Goal: Task Accomplishment & Management: Use online tool/utility

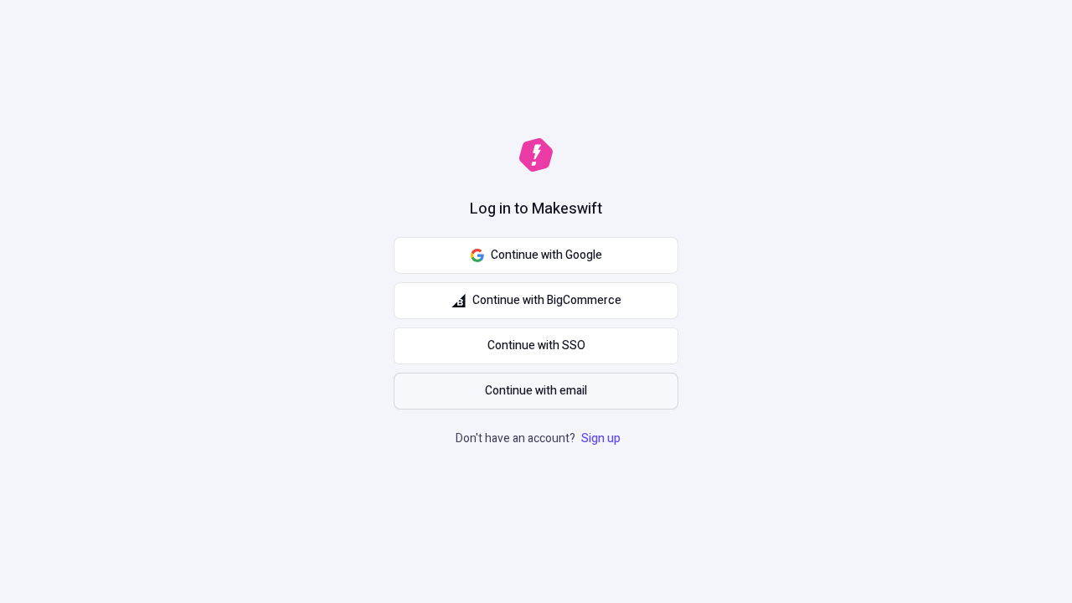
click at [536, 391] on span "Continue with email" at bounding box center [536, 391] width 102 height 18
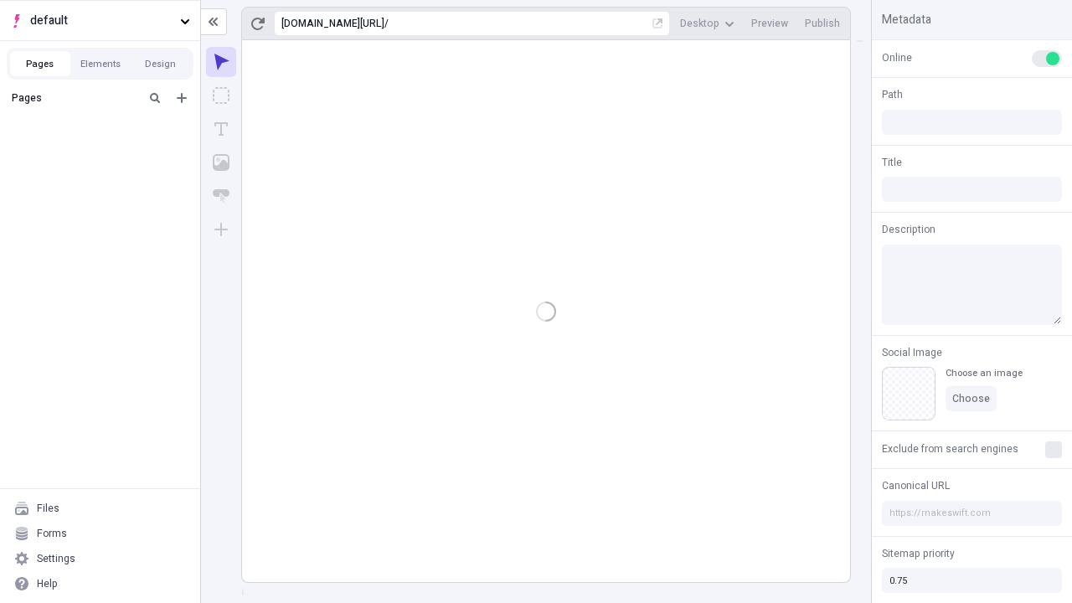
type input "/deep-link-deinde"
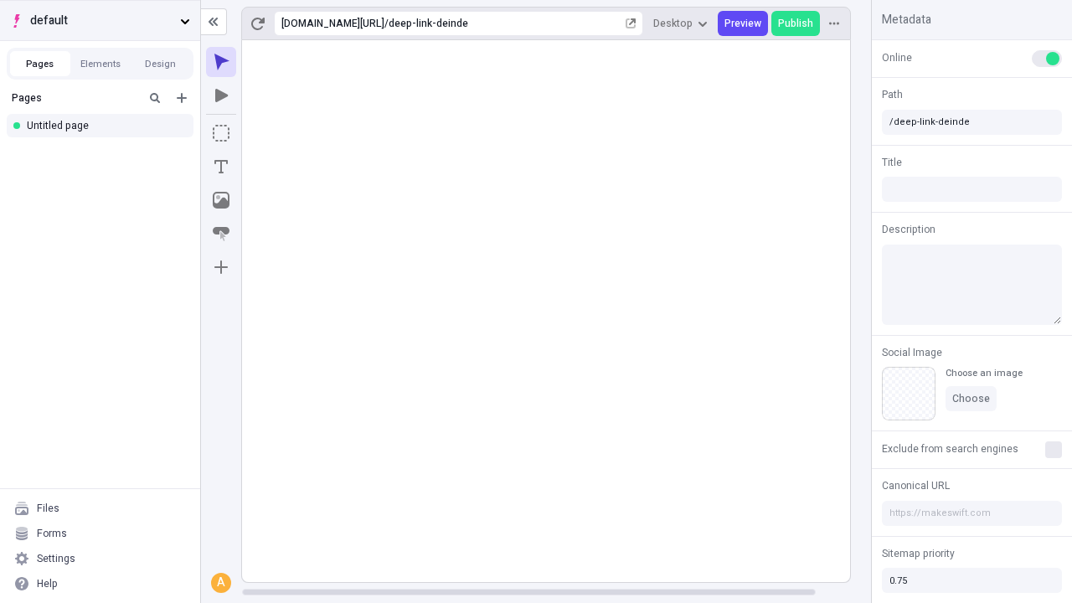
click at [100, 20] on span "default" at bounding box center [101, 21] width 143 height 18
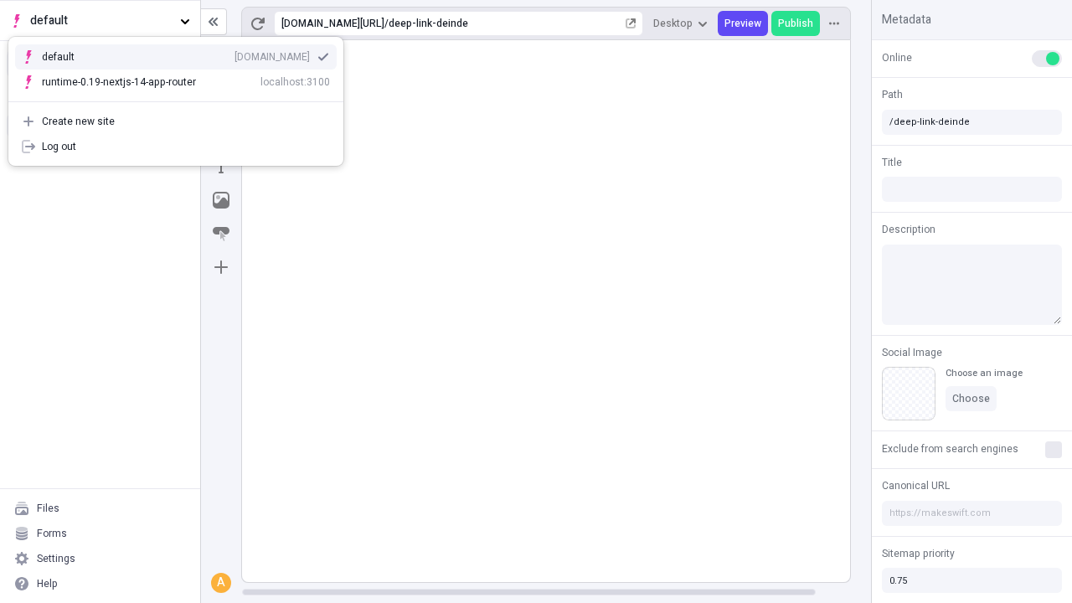
click at [176, 121] on div "Create new site" at bounding box center [186, 121] width 288 height 13
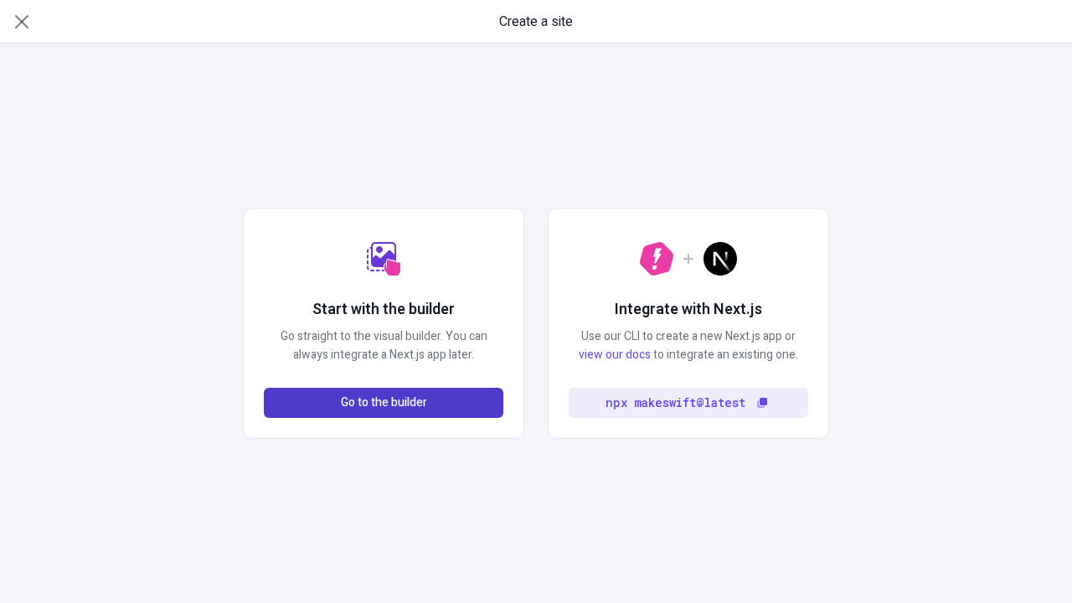
click at [383, 403] on span "Go to the builder" at bounding box center [384, 403] width 86 height 18
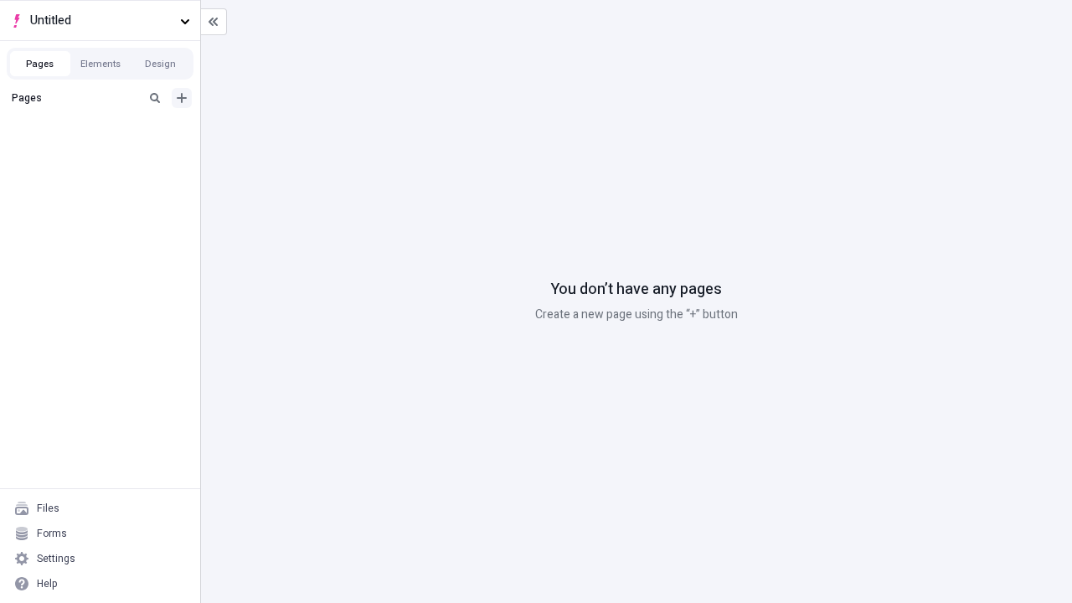
click at [182, 98] on icon "Add new" at bounding box center [182, 98] width 10 height 10
click at [105, 152] on div "Blank page" at bounding box center [104, 152] width 161 height 25
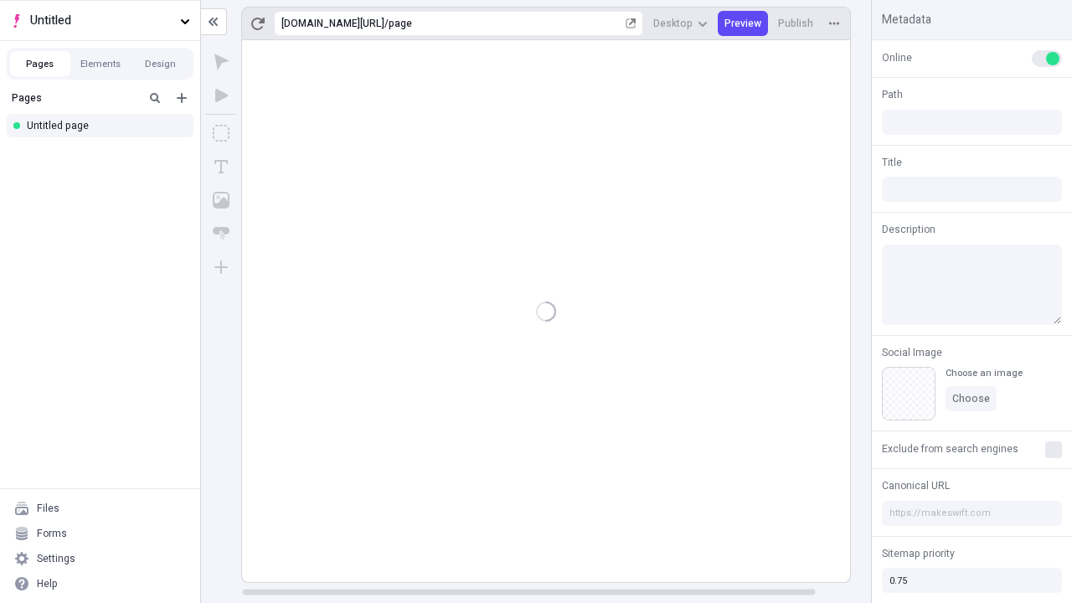
type input "/page"
click at [221, 133] on icon "Box" at bounding box center [221, 133] width 17 height 17
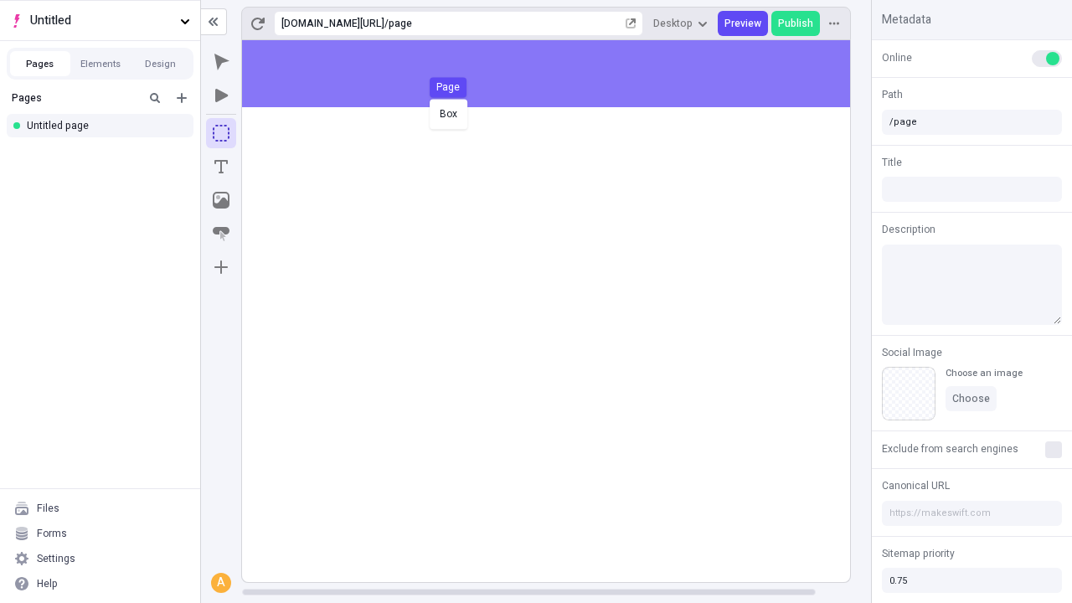
click at [563, 74] on div "Box Page" at bounding box center [536, 301] width 1072 height 603
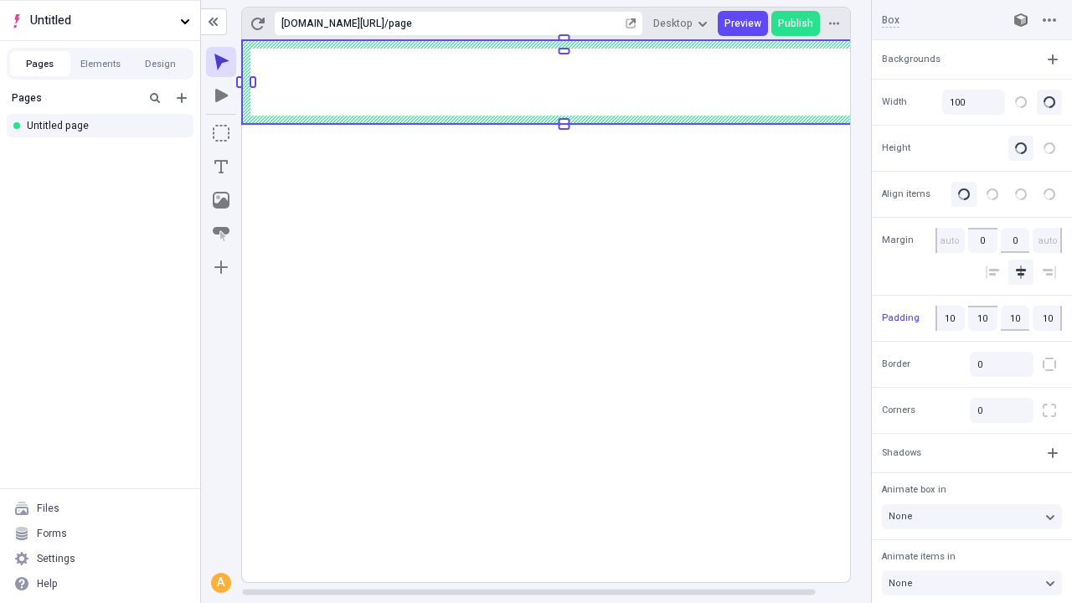
click at [221, 200] on icon "Image" at bounding box center [221, 200] width 17 height 17
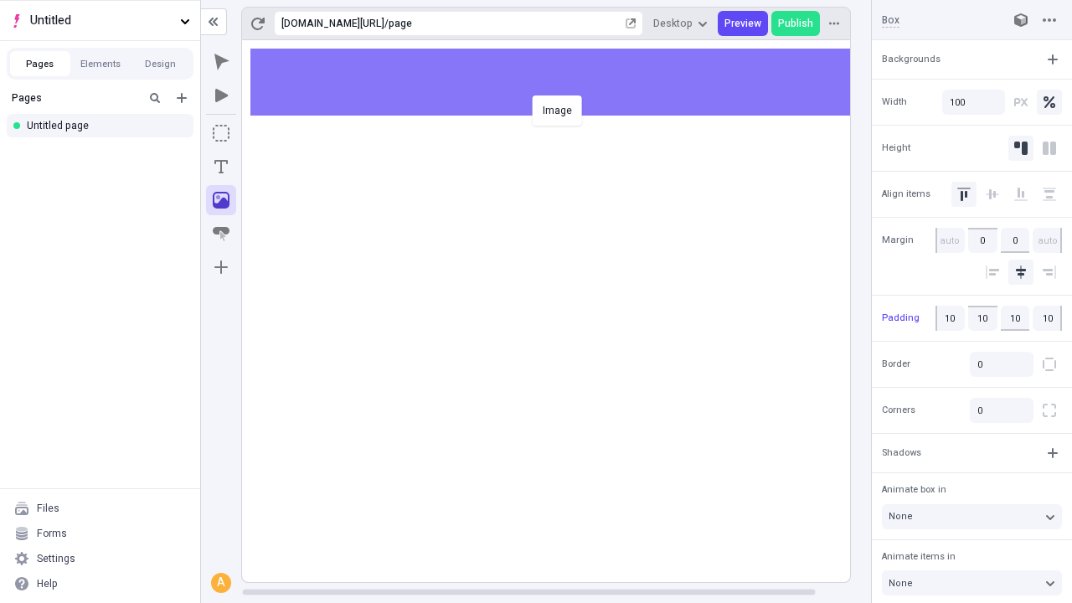
click at [563, 82] on div "Image" at bounding box center [536, 301] width 1072 height 603
click at [221, 167] on icon "Text" at bounding box center [220, 166] width 13 height 13
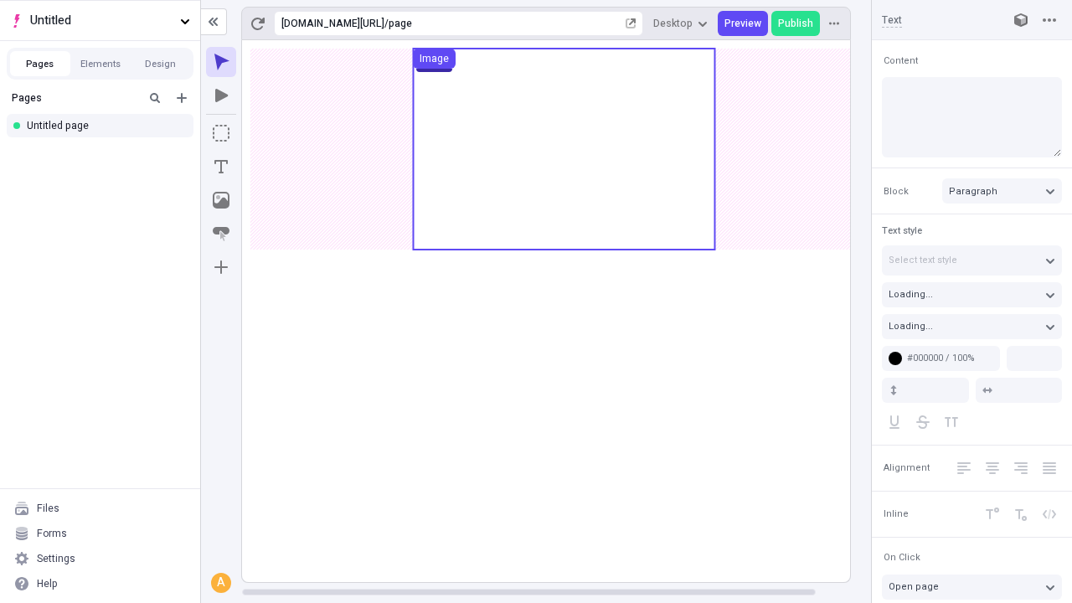
type input "18"
type input "1.5"
type textarea "Distinctively reconceptualize value-added leadership, and uniquely maximize rob…"
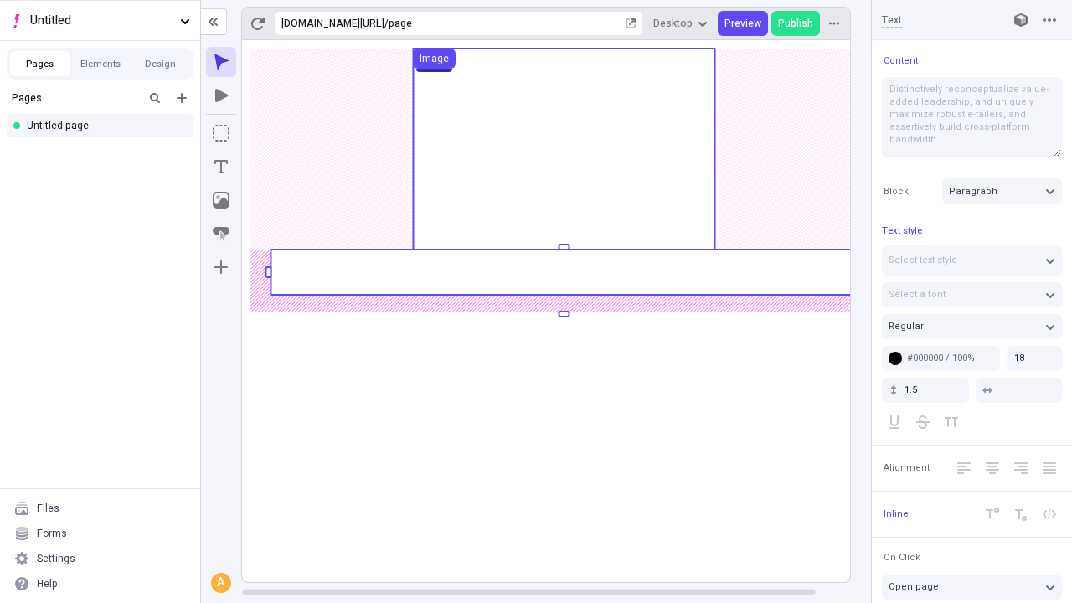
click at [563, 272] on rect at bounding box center [563, 272] width 586 height 45
click at [563, 272] on rect at bounding box center [564, 311] width 644 height 542
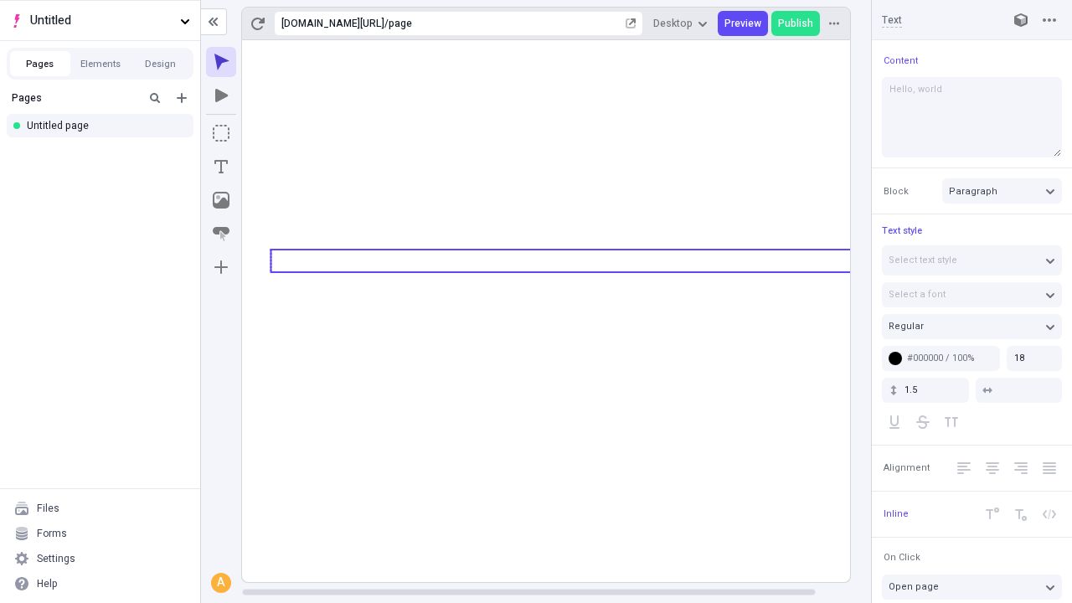
type textarea "Hello, world!"
click at [221, 200] on icon "Image" at bounding box center [221, 200] width 17 height 17
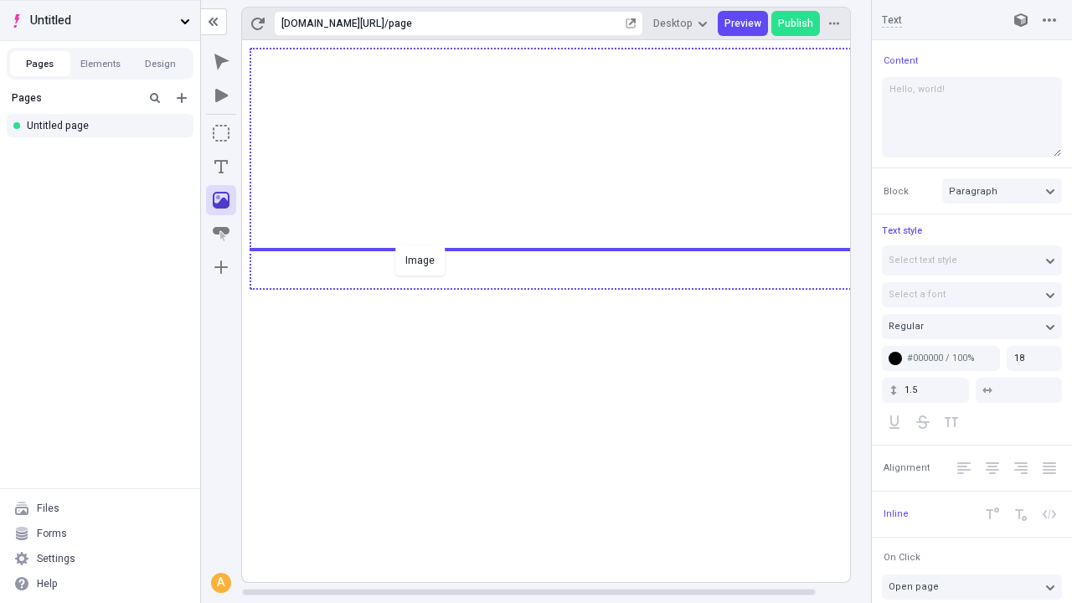
click at [563, 287] on div "Image" at bounding box center [536, 301] width 1072 height 603
